Goal: Information Seeking & Learning: Learn about a topic

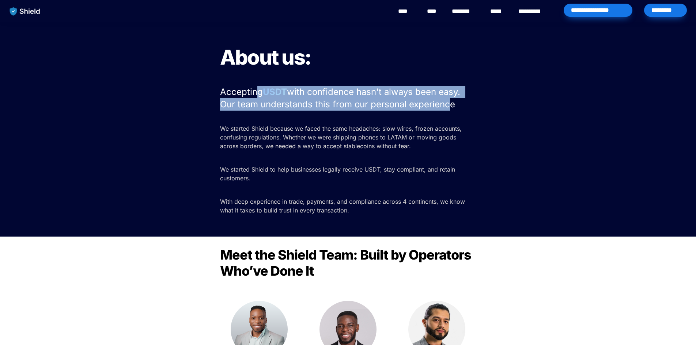
drag, startPoint x: 255, startPoint y: 91, endPoint x: 442, endPoint y: 102, distance: 188.1
click at [442, 102] on p "Accepting USDT with confidence hasn't always been easy. Our team understands th…" at bounding box center [348, 97] width 256 height 27
click at [442, 102] on span "with confidence hasn't always been easy. Our team understands this from our per…" at bounding box center [341, 98] width 243 height 23
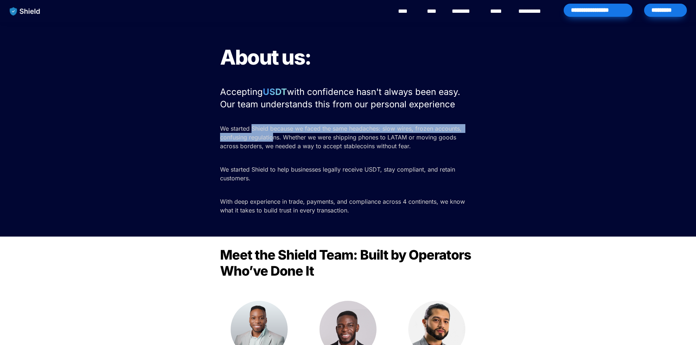
drag, startPoint x: 253, startPoint y: 127, endPoint x: 277, endPoint y: 137, distance: 25.7
click at [274, 137] on span "We started Shield because we faced the same headaches: slow wires, frozen accou…" at bounding box center [341, 137] width 243 height 25
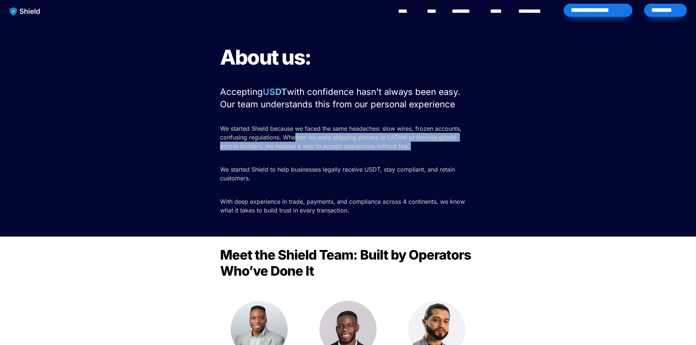
drag, startPoint x: 294, startPoint y: 137, endPoint x: 417, endPoint y: 145, distance: 123.4
click at [417, 145] on p "We started Shield because we faced the same headaches: slow wires, frozen accou…" at bounding box center [348, 137] width 256 height 29
click at [326, 147] on span "We started Shield because we faced the same headaches: slow wires, frozen accou…" at bounding box center [341, 137] width 243 height 25
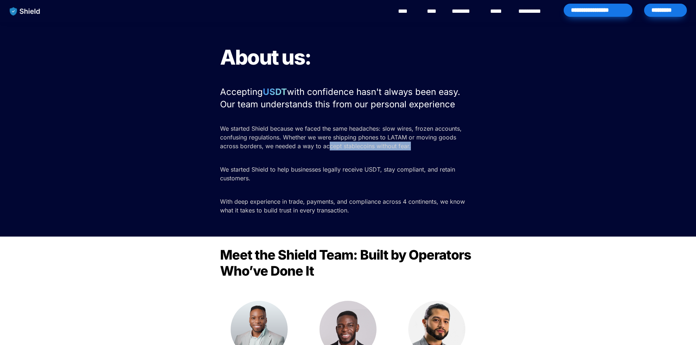
drag, startPoint x: 308, startPoint y: 146, endPoint x: 390, endPoint y: 146, distance: 82.2
click at [393, 145] on p "We started Shield because we faced the same headaches: slow wires, frozen accou…" at bounding box center [348, 137] width 256 height 29
click at [291, 165] on p "We started Shield to help businesses legally receive USDT, stay compliant, and …" at bounding box center [348, 174] width 256 height 20
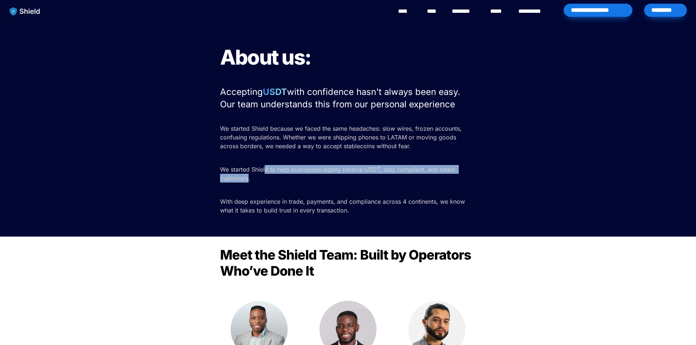
drag, startPoint x: 266, startPoint y: 168, endPoint x: 280, endPoint y: 195, distance: 30.4
click at [249, 176] on span "We started Shield to help businesses legally receive USDT, stay compliant, and …" at bounding box center [338, 174] width 237 height 16
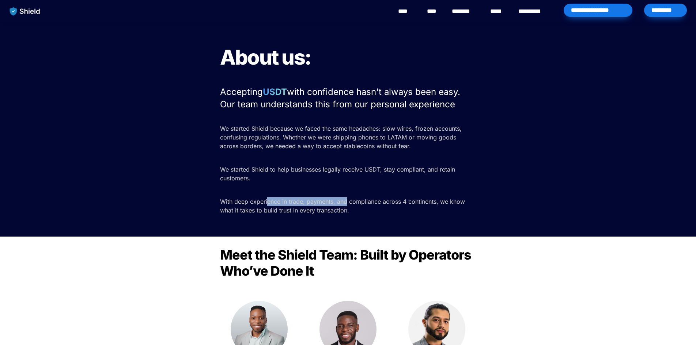
drag, startPoint x: 294, startPoint y: 197, endPoint x: 348, endPoint y: 201, distance: 54.2
click at [348, 201] on p "With deep experience in trade, payments, and compliance across 4 continents, we…" at bounding box center [348, 206] width 256 height 20
click at [348, 201] on span "With deep experience in trade, payments, and compliance across 4 continents, we…" at bounding box center [343, 206] width 247 height 16
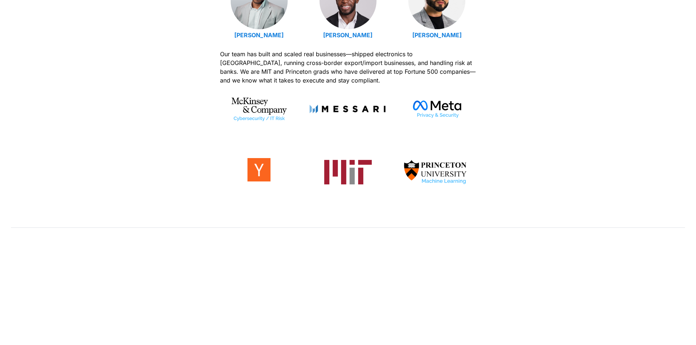
scroll to position [183, 0]
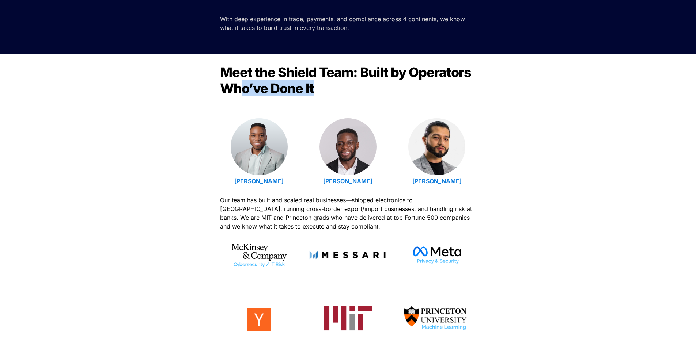
drag, startPoint x: 314, startPoint y: 93, endPoint x: 360, endPoint y: 94, distance: 45.7
click at [360, 94] on h2 "Meet the Shield Team: Built by Operators Who’ve Done It" at bounding box center [348, 80] width 256 height 38
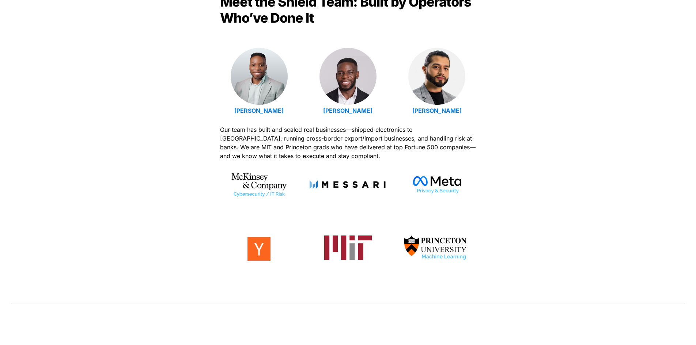
scroll to position [256, 0]
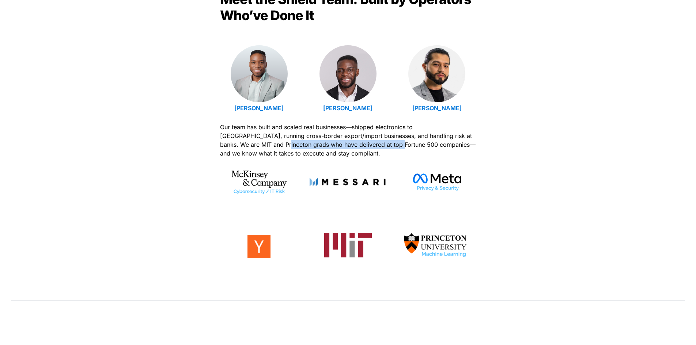
drag, startPoint x: 243, startPoint y: 142, endPoint x: 353, endPoint y: 147, distance: 110.1
click at [353, 147] on span "Our team has built and scaled real businesses—shipped electronics to [GEOGRAPHI…" at bounding box center [348, 140] width 257 height 34
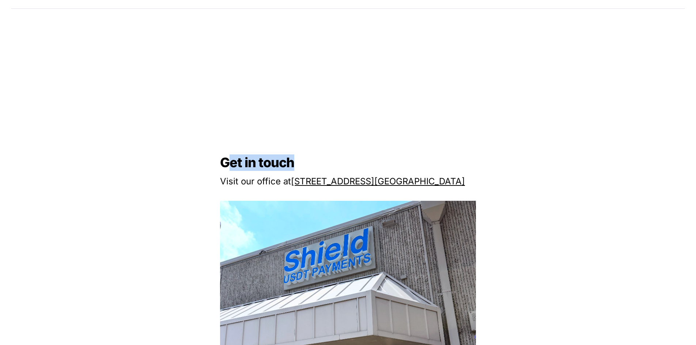
drag, startPoint x: 243, startPoint y: 161, endPoint x: 317, endPoint y: 168, distance: 74.1
click at [314, 168] on h2 "Get in touch" at bounding box center [348, 163] width 256 height 22
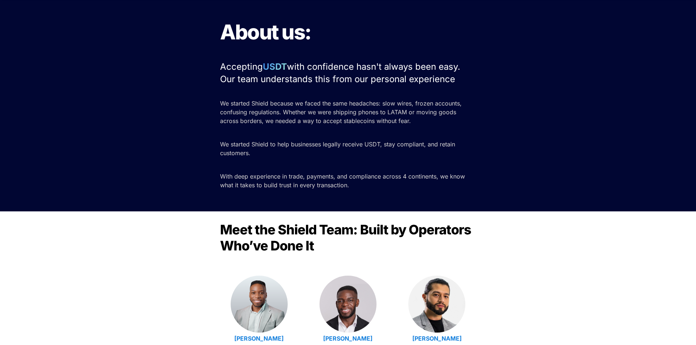
scroll to position [0, 0]
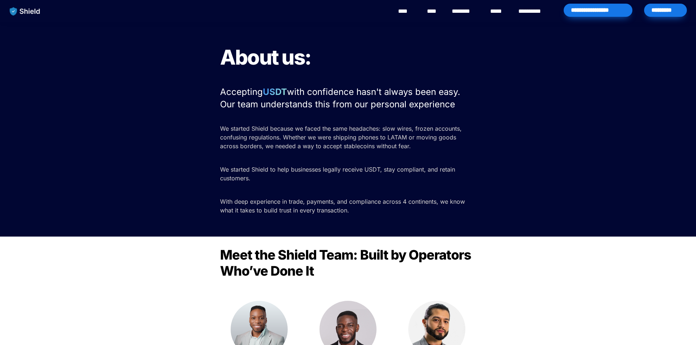
click at [392, 11] on div "**********" at bounding box center [373, 11] width 637 height 23
click at [405, 14] on link "****" at bounding box center [406, 11] width 16 height 9
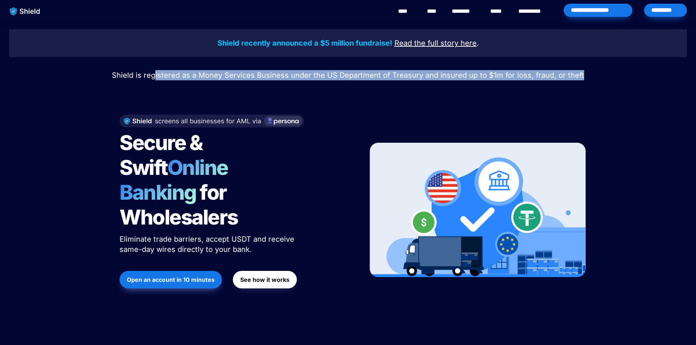
drag, startPoint x: 179, startPoint y: 74, endPoint x: 586, endPoint y: 68, distance: 407.1
click at [586, 68] on div "Shield recently announced a $5 million fundraise! Read the full story here . Sh…" at bounding box center [348, 175] width 696 height 306
click at [515, 75] on span "Shield is registered as a Money Services Business under the US Department of Tr…" at bounding box center [348, 75] width 472 height 9
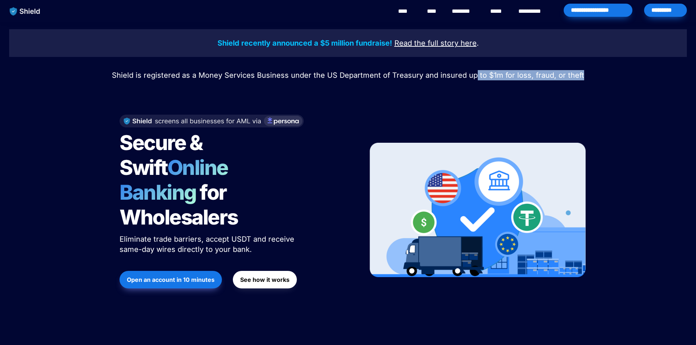
drag, startPoint x: 517, startPoint y: 75, endPoint x: 583, endPoint y: 75, distance: 66.9
click at [583, 75] on p "Shield is registered as a Money Services Business under the US Department of Tr…" at bounding box center [347, 75] width 677 height 13
click at [435, 78] on span "Shield is registered as a Money Services Business under the US Department of Tr…" at bounding box center [348, 75] width 472 height 9
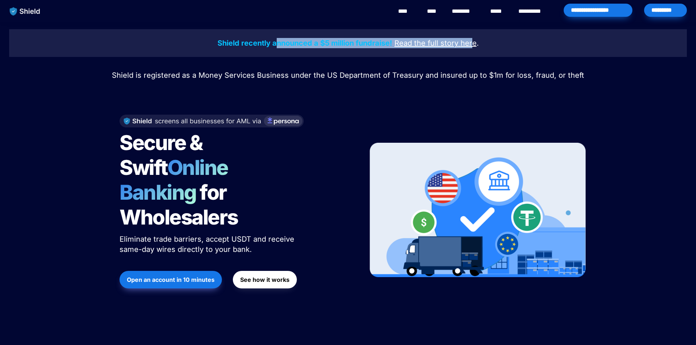
drag, startPoint x: 328, startPoint y: 46, endPoint x: 471, endPoint y: 45, distance: 143.2
click at [471, 45] on p "Shield recently announced a $5 million fundraise! Read the full story here ." at bounding box center [347, 43] width 659 height 13
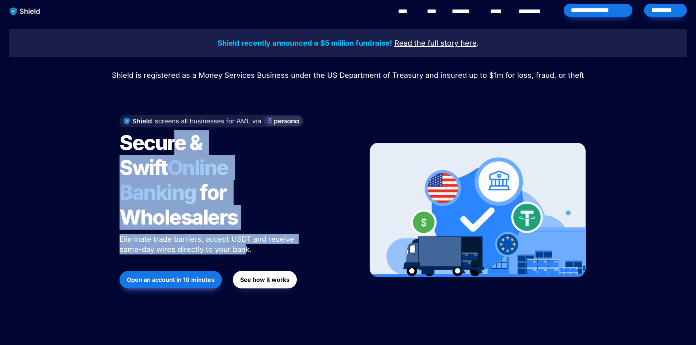
drag, startPoint x: 178, startPoint y: 145, endPoint x: 244, endPoint y: 228, distance: 106.3
click at [244, 228] on div "Secure & Swift Online Banking for Wholesalers Eliminate trade barriers, accept …" at bounding box center [234, 210] width 248 height 206
click at [244, 235] on span "Eliminate trade barriers, accept USDT and receive same-day wires directly to yo…" at bounding box center [207, 244] width 177 height 19
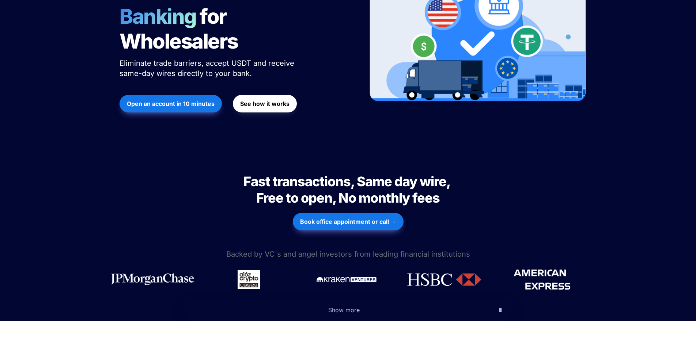
scroll to position [183, 0]
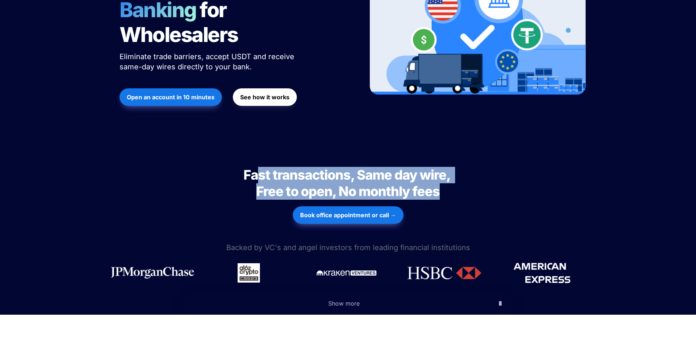
drag, startPoint x: 274, startPoint y: 145, endPoint x: 438, endPoint y: 167, distance: 165.5
click at [438, 167] on span "Fast transactions, Same day wire, Free to open, No monthly fees" at bounding box center [347, 183] width 209 height 33
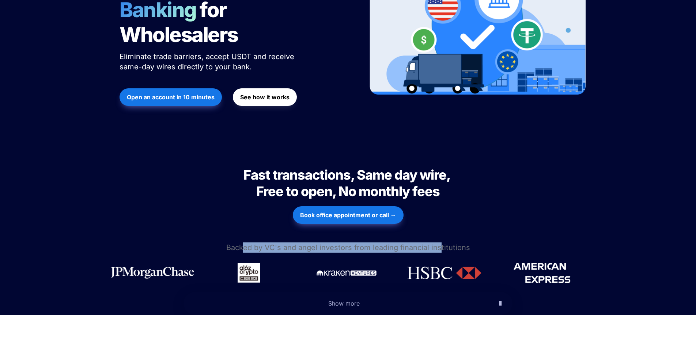
drag, startPoint x: 248, startPoint y: 223, endPoint x: 448, endPoint y: 219, distance: 200.6
click at [448, 243] on span "Backed by VC's and angel investors from leading financial institutions" at bounding box center [348, 247] width 244 height 9
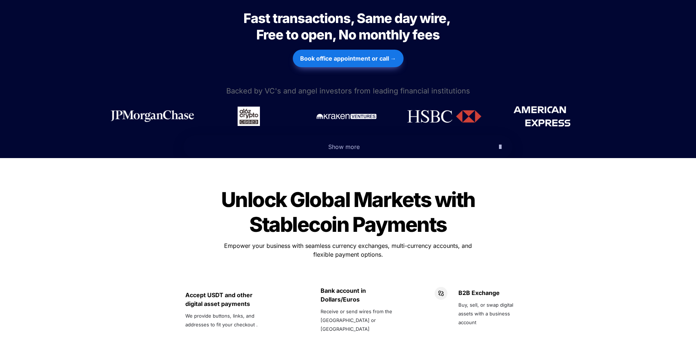
scroll to position [365, 0]
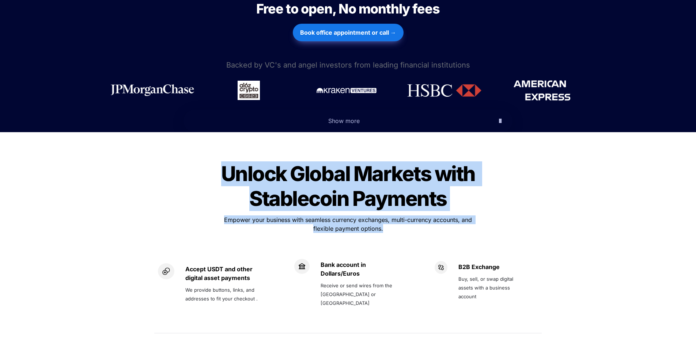
drag, startPoint x: 382, startPoint y: 151, endPoint x: 383, endPoint y: 214, distance: 63.6
click at [383, 214] on div "Unlock Global Markets with Stablecoin Payments Unlock Global Markets with Stabl…" at bounding box center [348, 248] width 402 height 194
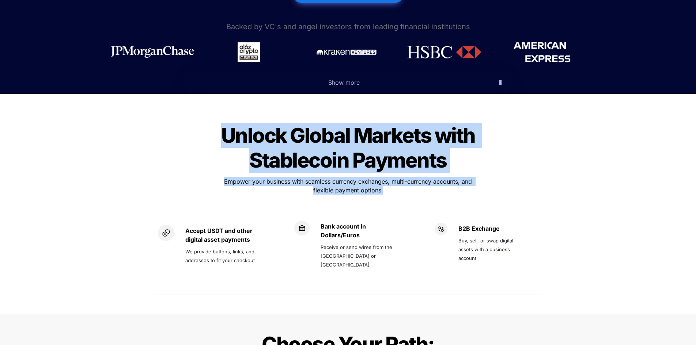
scroll to position [512, 0]
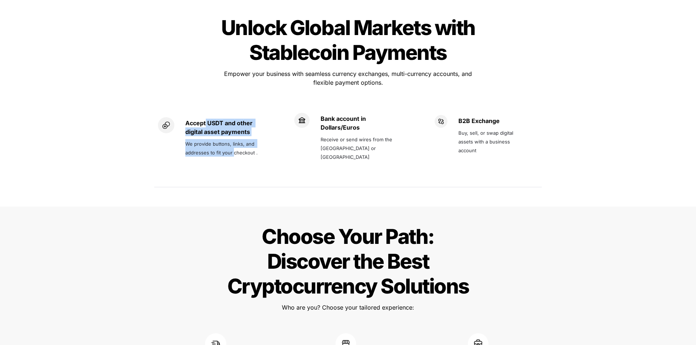
drag, startPoint x: 215, startPoint y: 114, endPoint x: 339, endPoint y: 103, distance: 125.0
click at [233, 150] on div "Accept USDT and other digital asset payments We provide buttons, links, and add…" at bounding box center [215, 141] width 122 height 82
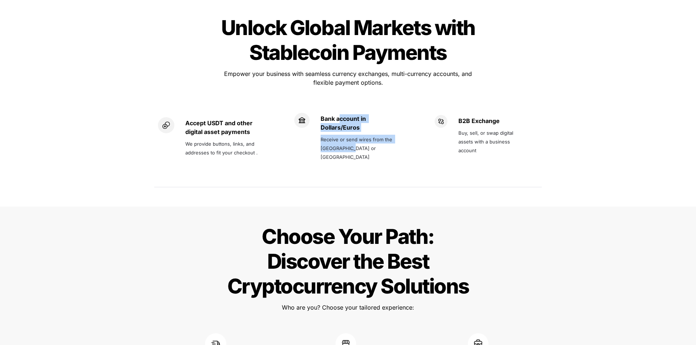
drag, startPoint x: 338, startPoint y: 100, endPoint x: 348, endPoint y: 133, distance: 34.2
click at [347, 133] on div "Bank account in Dollars/Euros Receive or send wires from the US or Europe" at bounding box center [360, 138] width 80 height 50
click at [380, 137] on span "Receive or send wires from the US or Europe" at bounding box center [356, 148] width 73 height 23
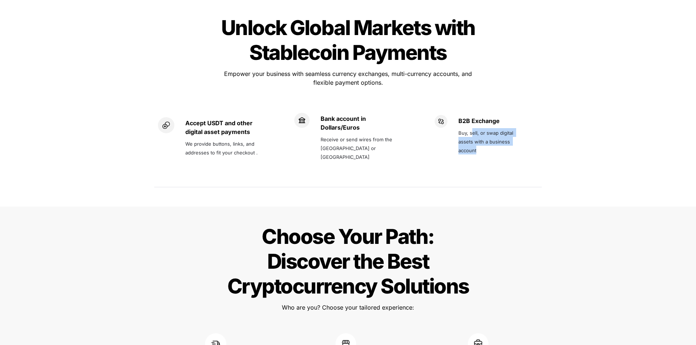
drag, startPoint x: 475, startPoint y: 106, endPoint x: 479, endPoint y: 132, distance: 25.9
click at [479, 132] on div "B2B Exchange Buy, sell, or swap digital assets with a business account" at bounding box center [492, 141] width 68 height 53
click at [479, 156] on p at bounding box center [492, 162] width 68 height 12
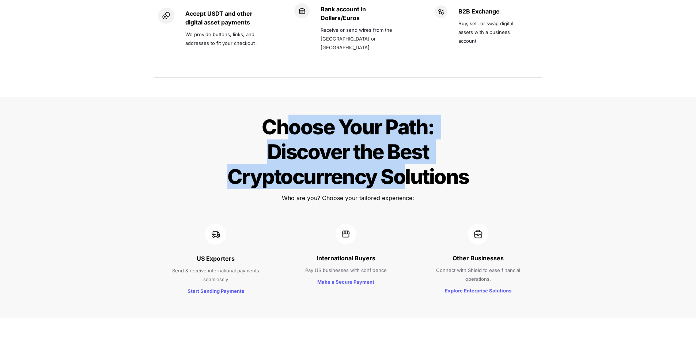
drag, startPoint x: 291, startPoint y: 80, endPoint x: 398, endPoint y: 145, distance: 124.6
click at [399, 144] on div "Choose Your Path: Discover the Best Cryptocurrency Solutions Choose Your Path: …" at bounding box center [348, 208] width 696 height 222
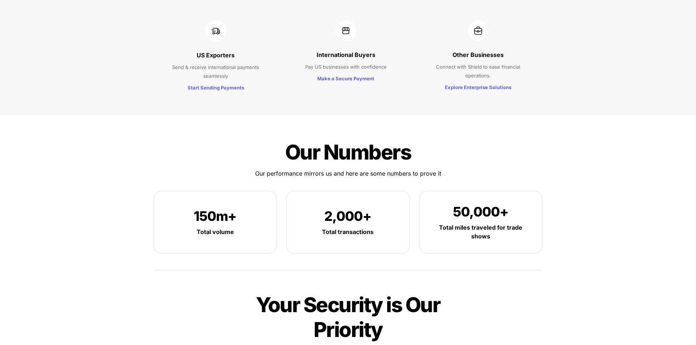
scroll to position [840, 0]
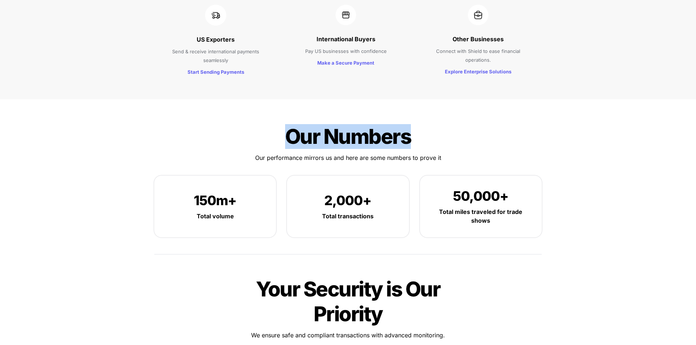
drag, startPoint x: 289, startPoint y: 111, endPoint x: 459, endPoint y: 115, distance: 169.6
click at [459, 115] on div "Our Numbers Our Numbers Our performance mirrors us and here are some numbers to…" at bounding box center [348, 190] width 402 height 153
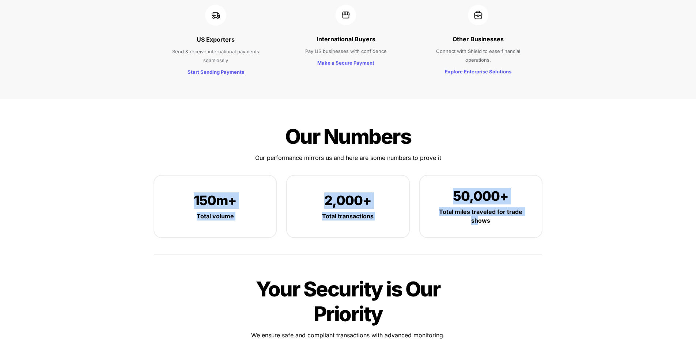
drag, startPoint x: 422, startPoint y: 183, endPoint x: 476, endPoint y: 192, distance: 55.4
click at [476, 192] on div "150m+ Total volume 2,000+ Total transactions 50,000+ Total miles traveled for t…" at bounding box center [347, 207] width 387 height 62
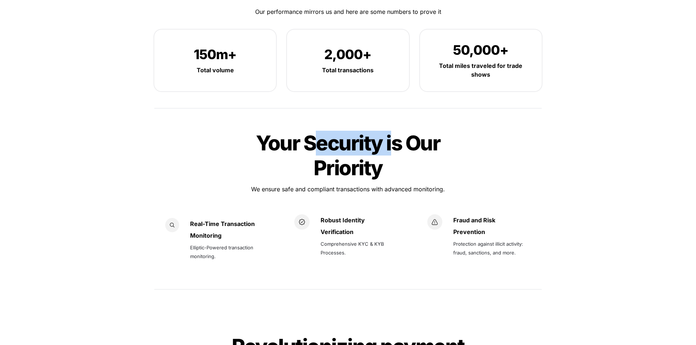
drag, startPoint x: 313, startPoint y: 106, endPoint x: 417, endPoint y: 176, distance: 124.2
click at [416, 167] on div "Your Security is Our Priority Your Security is Our Priority We ensure safe and …" at bounding box center [348, 211] width 402 height 181
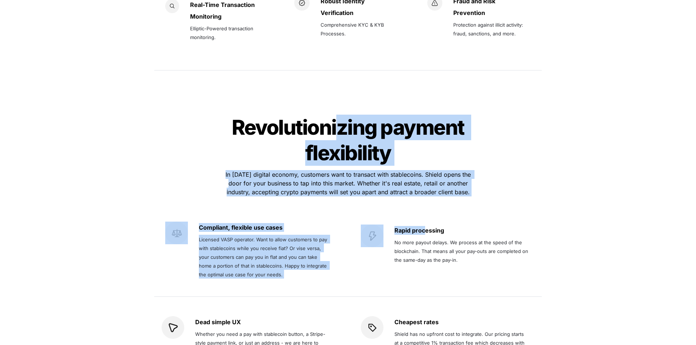
drag, startPoint x: 363, startPoint y: 105, endPoint x: 425, endPoint y: 199, distance: 112.8
click at [425, 199] on div "Revolutionizing payment flexibility Revolutionizing payment flexibility In toda…" at bounding box center [348, 246] width 402 height 284
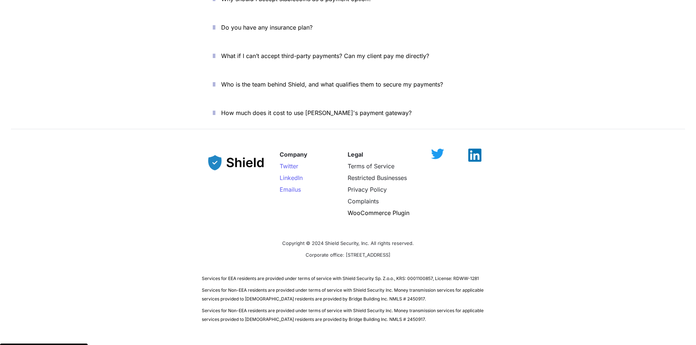
scroll to position [2567, 0]
